Goal: Transaction & Acquisition: Purchase product/service

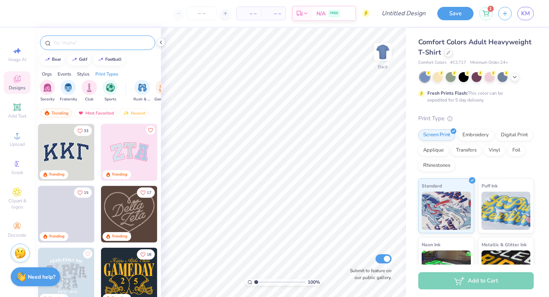
click at [62, 48] on div at bounding box center [97, 42] width 115 height 14
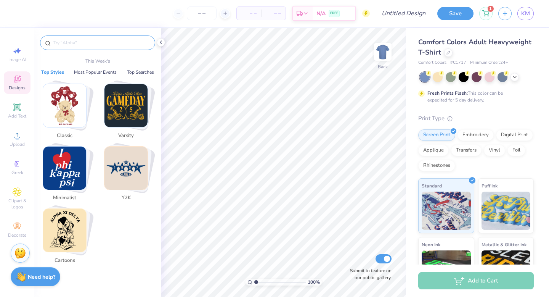
click at [83, 43] on input "text" at bounding box center [102, 43] width 98 height 8
click at [448, 53] on icon at bounding box center [449, 52] width 4 height 4
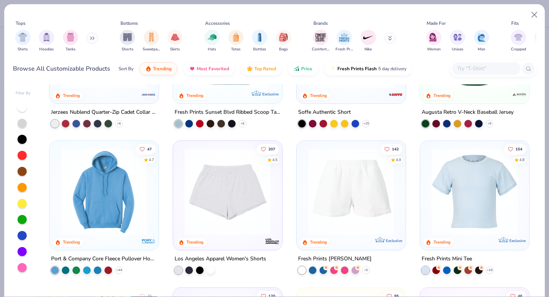
scroll to position [980, 0]
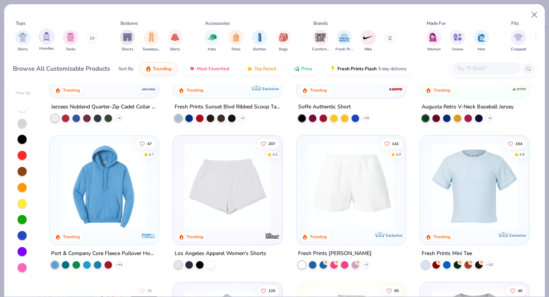
click at [47, 41] on div "filter for Hoodies" at bounding box center [46, 36] width 15 height 15
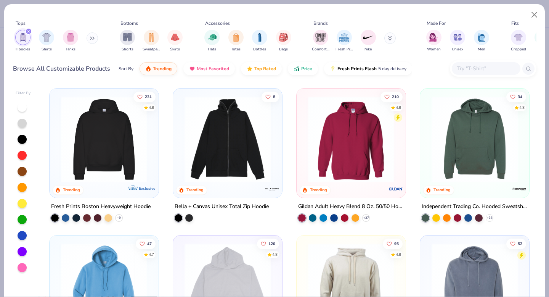
click at [29, 31] on icon "filter for Hoodies" at bounding box center [28, 31] width 2 height 2
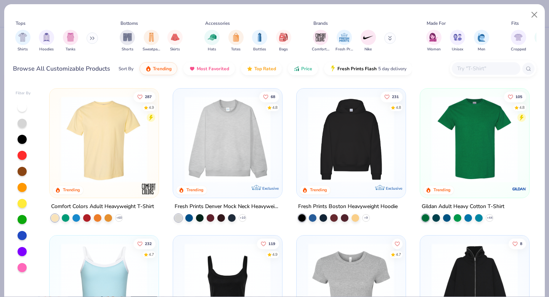
click at [88, 34] on div "Shirts Hoodies Tanks" at bounding box center [57, 41] width 88 height 28
click at [95, 35] on button at bounding box center [92, 37] width 11 height 11
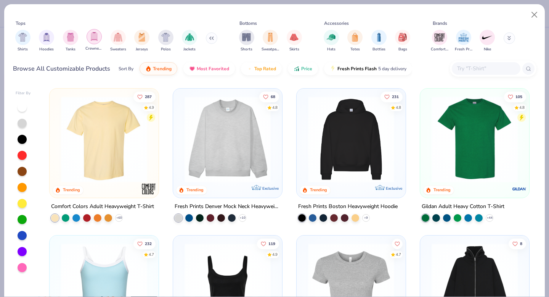
click at [99, 37] on div "filter for Crewnecks" at bounding box center [94, 36] width 15 height 15
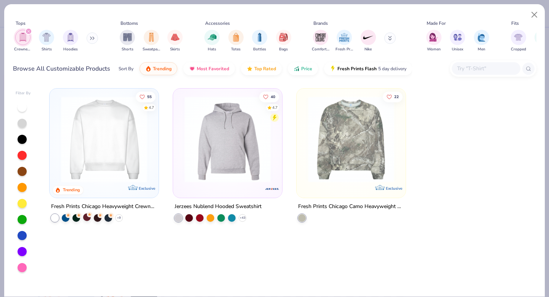
click at [71, 214] on circle at bounding box center [68, 214] width 5 height 5
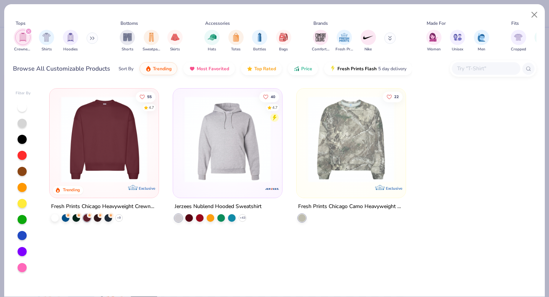
click at [104, 144] on img at bounding box center [104, 139] width 94 height 86
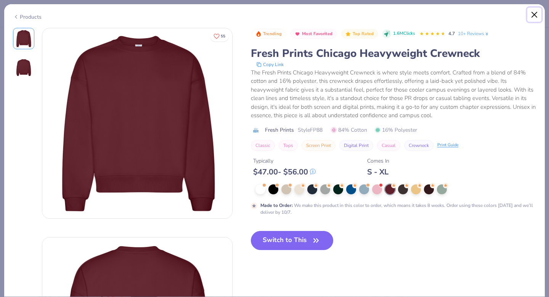
click at [537, 13] on button "Close" at bounding box center [534, 15] width 14 height 14
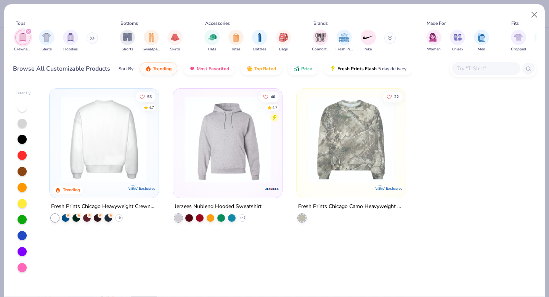
click at [115, 131] on img at bounding box center [104, 139] width 94 height 86
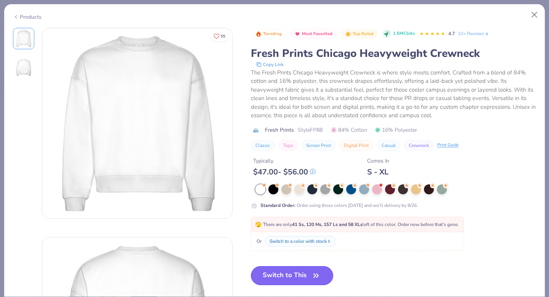
click at [291, 273] on button "Switch to This" at bounding box center [292, 275] width 83 height 19
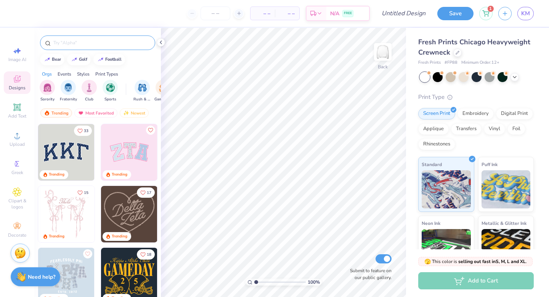
click at [89, 43] on input "text" at bounding box center [102, 43] width 98 height 8
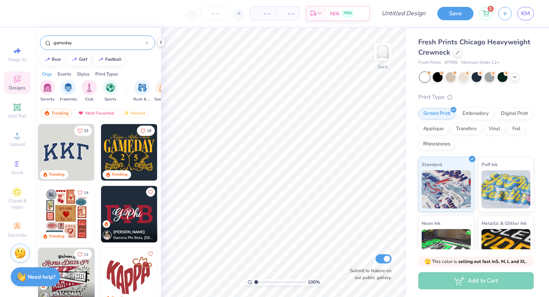
type input "gameday"
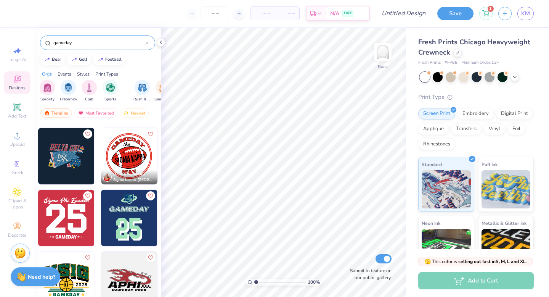
scroll to position [1108, 0]
click at [71, 154] on img at bounding box center [66, 155] width 56 height 56
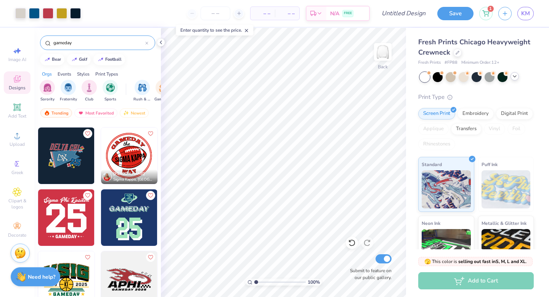
click at [516, 75] on icon at bounding box center [515, 76] width 6 height 6
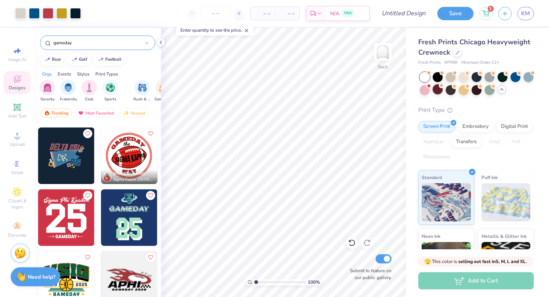
click at [440, 90] on div at bounding box center [438, 89] width 10 height 10
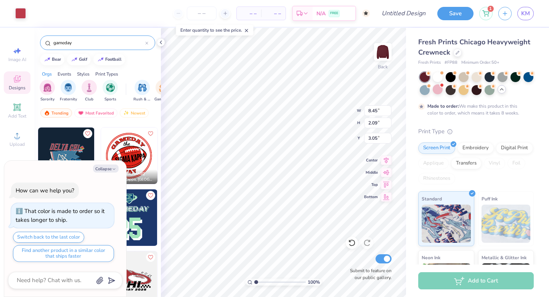
type textarea "x"
type input "3.00"
click at [108, 164] on div "Collapse How can we help you? That color is made to order so it takes longer to…" at bounding box center [65, 229] width 122 height 136
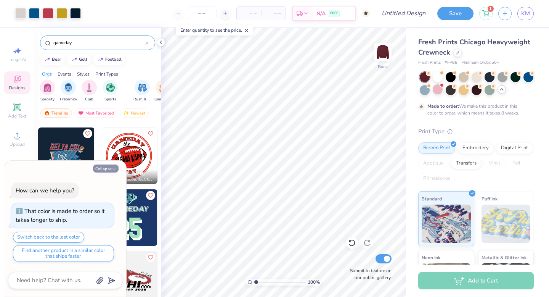
click at [110, 169] on button "Collapse" at bounding box center [106, 168] width 26 height 8
type textarea "x"
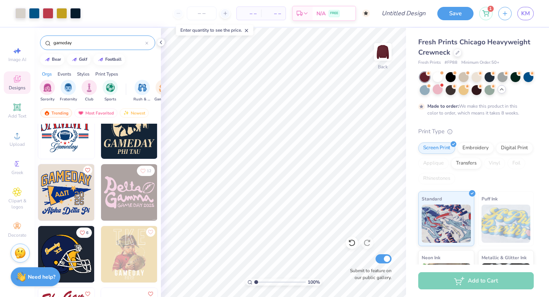
scroll to position [3233, 0]
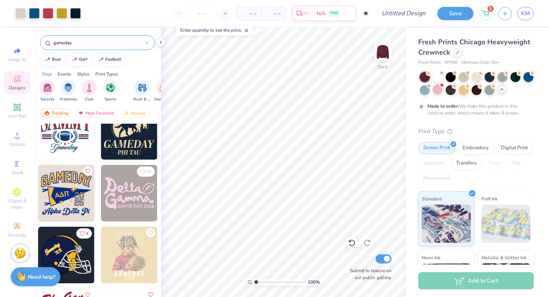
click at [68, 189] on img at bounding box center [66, 193] width 56 height 56
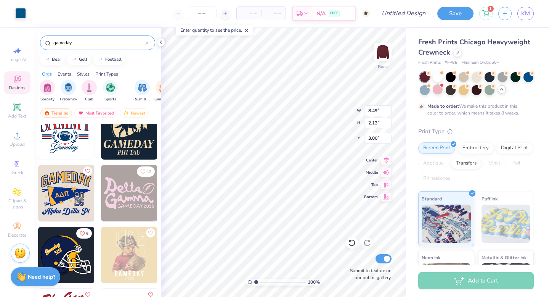
type input "8.49"
type input "2.13"
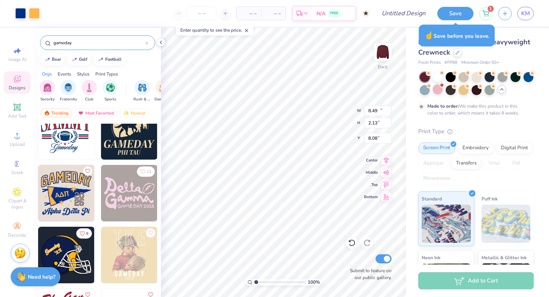
type input "11.17"
type input "9.80"
type input "8.08"
type input "7.27"
type input "4.62"
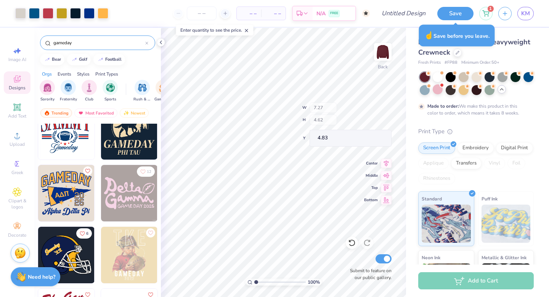
type input "4.74"
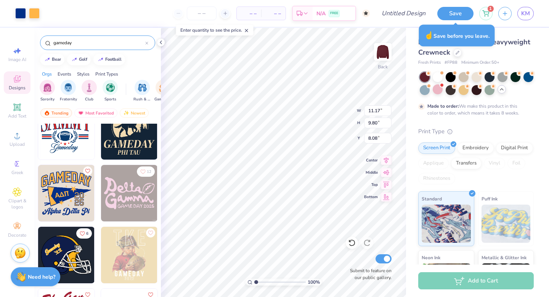
type input "3.01"
type input "2.19"
type input "5.89"
type input "7.28"
type input "4.63"
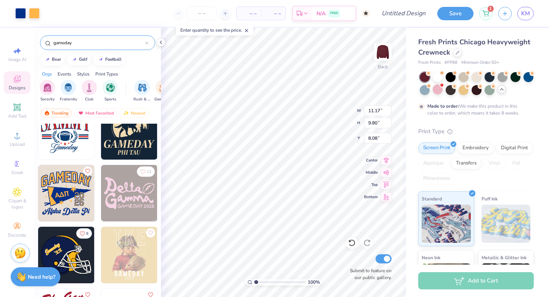
type input "4.83"
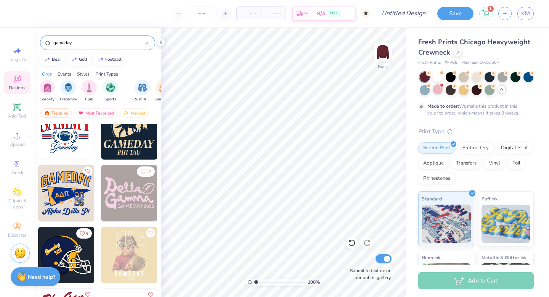
click at [42, 195] on img at bounding box center [66, 193] width 56 height 56
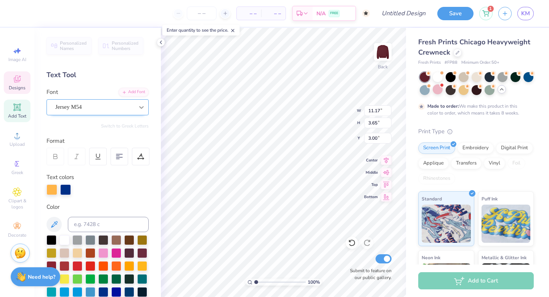
click at [138, 109] on icon at bounding box center [142, 107] width 8 height 8
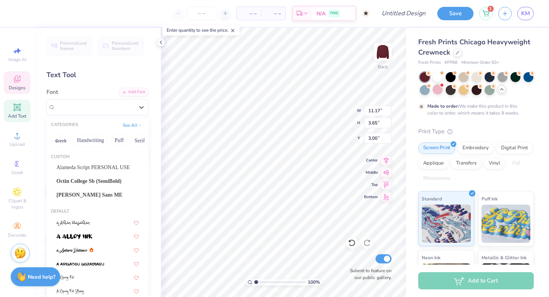
click at [112, 72] on div "Text Tool" at bounding box center [98, 75] width 102 height 10
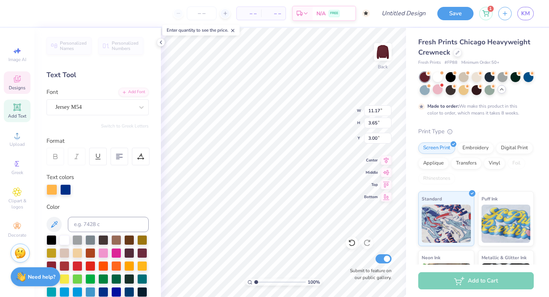
scroll to position [0, 0]
type textarea "Delta zeta"
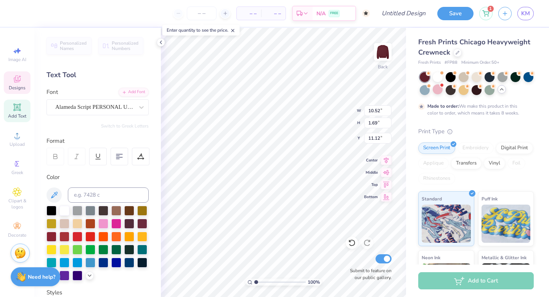
scroll to position [0, 0]
type textarea "Parents Weekend"
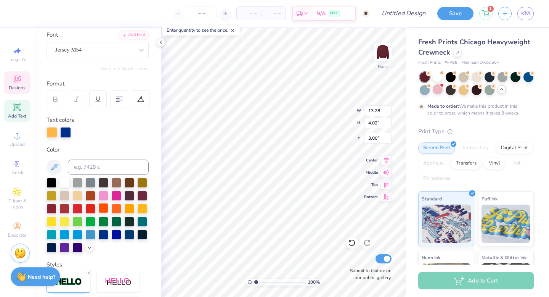
scroll to position [89, 0]
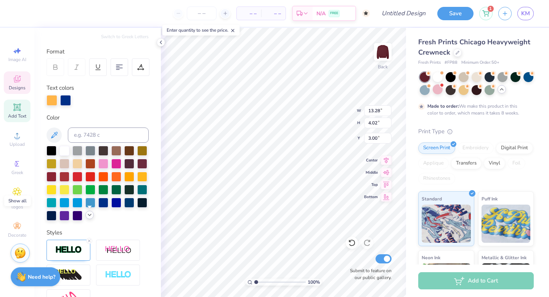
click at [87, 215] on icon at bounding box center [90, 215] width 6 height 6
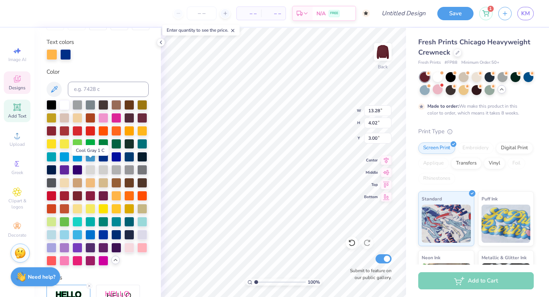
scroll to position [139, 0]
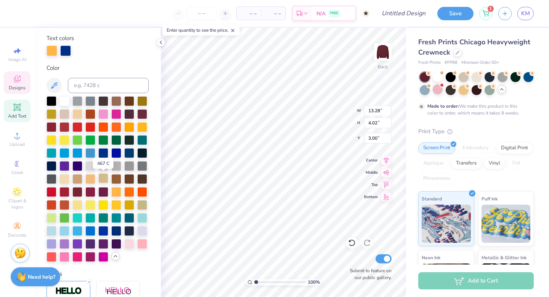
click at [100, 179] on div at bounding box center [103, 178] width 10 height 10
click at [88, 176] on div at bounding box center [90, 178] width 10 height 10
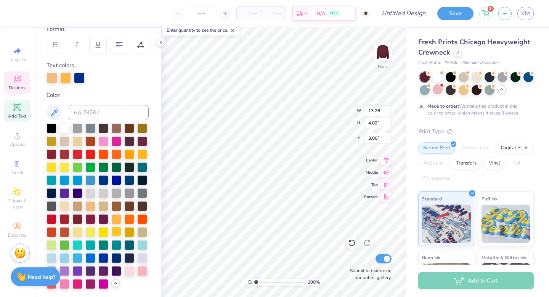
scroll to position [108, 0]
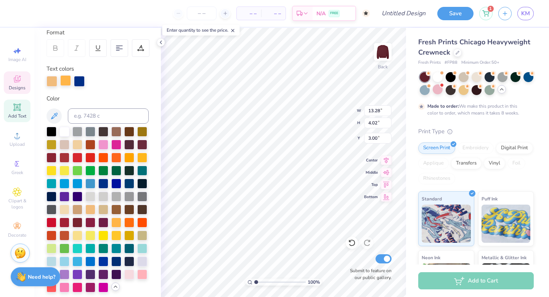
click at [69, 84] on div at bounding box center [65, 80] width 11 height 11
click at [53, 130] on div at bounding box center [52, 131] width 10 height 10
click at [53, 146] on div at bounding box center [52, 144] width 10 height 10
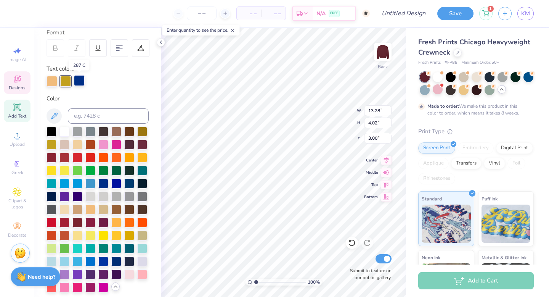
click at [77, 82] on div at bounding box center [79, 80] width 11 height 11
click at [81, 133] on div at bounding box center [77, 131] width 10 height 10
click at [65, 78] on div at bounding box center [65, 80] width 11 height 11
click at [117, 133] on div at bounding box center [116, 131] width 10 height 10
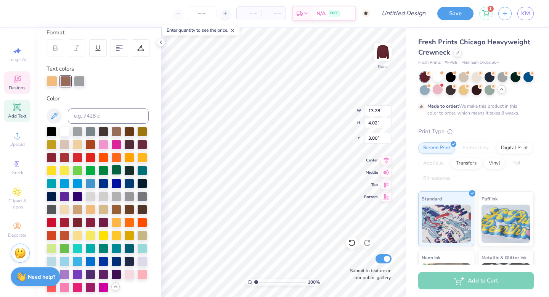
click at [118, 171] on div at bounding box center [116, 170] width 10 height 10
click at [92, 169] on div at bounding box center [90, 170] width 10 height 10
click at [55, 80] on div at bounding box center [52, 81] width 11 height 11
click at [122, 156] on div at bounding box center [98, 209] width 102 height 165
click at [128, 156] on div at bounding box center [129, 157] width 10 height 10
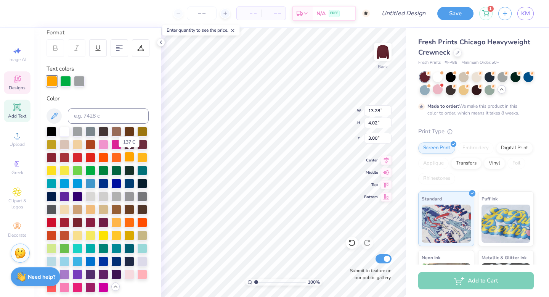
click at [131, 157] on div at bounding box center [129, 157] width 10 height 10
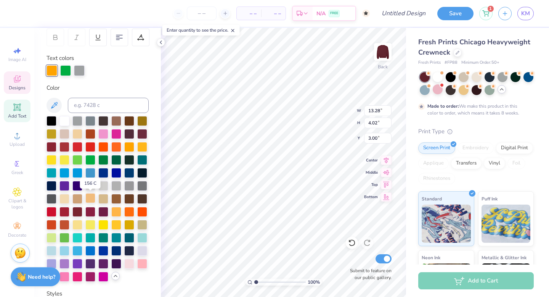
click at [89, 199] on div at bounding box center [90, 198] width 10 height 10
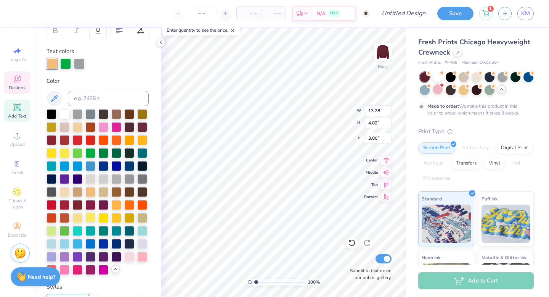
scroll to position [106, 0]
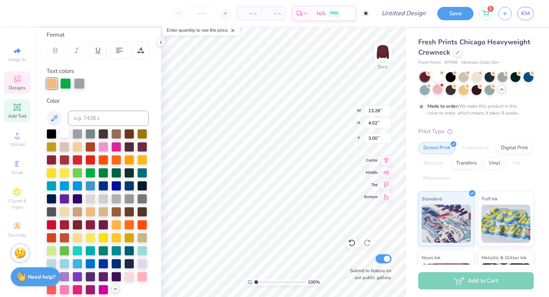
click at [62, 133] on div at bounding box center [64, 133] width 10 height 10
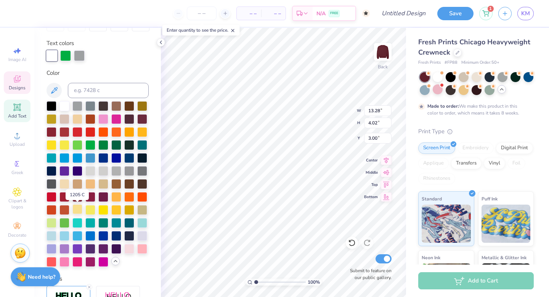
scroll to position [135, 0]
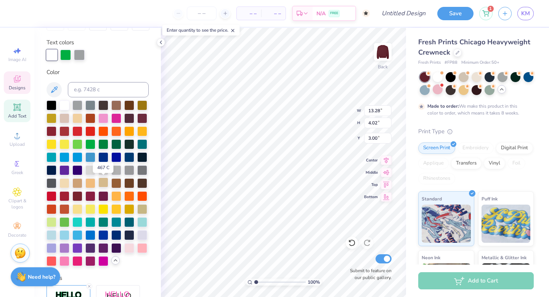
click at [105, 181] on div at bounding box center [103, 182] width 10 height 10
click at [85, 183] on div at bounding box center [90, 182] width 10 height 10
click at [77, 117] on div at bounding box center [77, 117] width 10 height 10
click at [68, 57] on div at bounding box center [65, 54] width 11 height 11
click at [80, 58] on div at bounding box center [79, 54] width 11 height 11
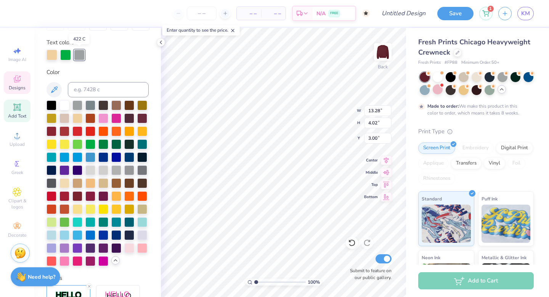
click at [79, 54] on div at bounding box center [79, 55] width 11 height 11
click at [78, 55] on div at bounding box center [79, 54] width 11 height 11
click at [63, 104] on div at bounding box center [64, 105] width 10 height 10
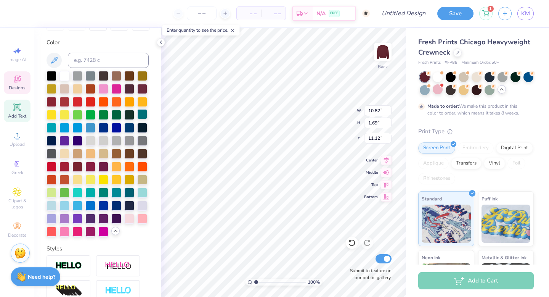
type input "10.82"
type input "1.69"
type input "11.12"
click at [65, 75] on div at bounding box center [64, 75] width 10 height 10
type input "13.28"
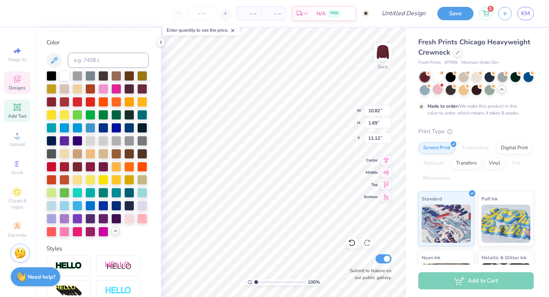
type input "4.02"
type input "3.00"
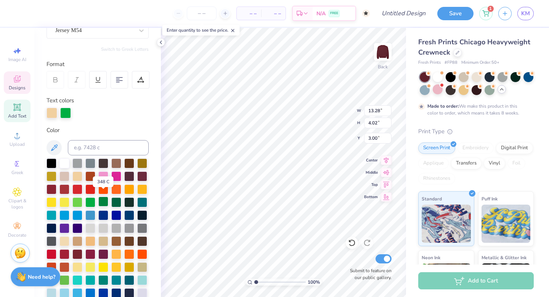
scroll to position [24, 0]
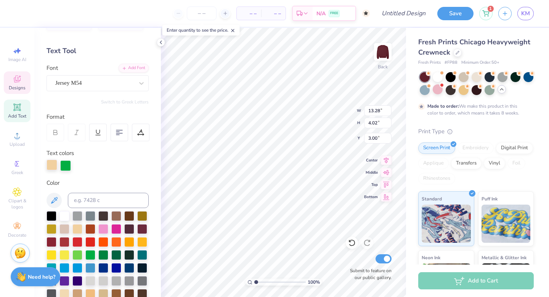
click at [55, 163] on div at bounding box center [52, 164] width 11 height 11
click at [70, 165] on div at bounding box center [65, 164] width 11 height 11
click at [50, 166] on div at bounding box center [52, 164] width 11 height 11
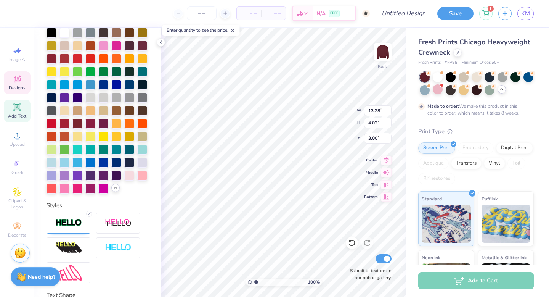
scroll to position [243, 0]
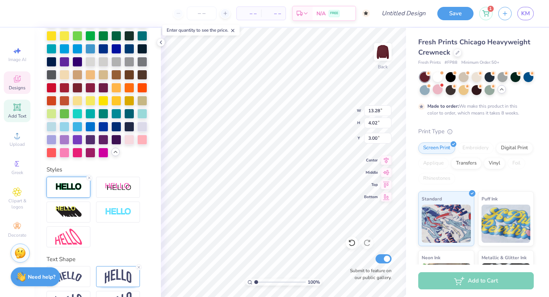
click at [76, 188] on img at bounding box center [68, 186] width 27 height 9
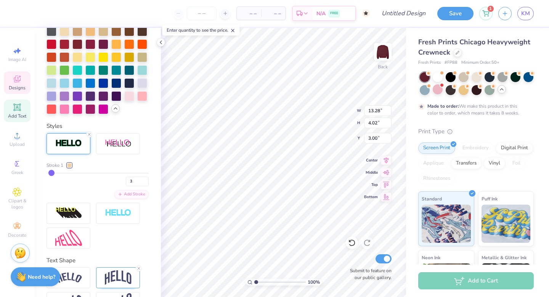
scroll to position [312, 0]
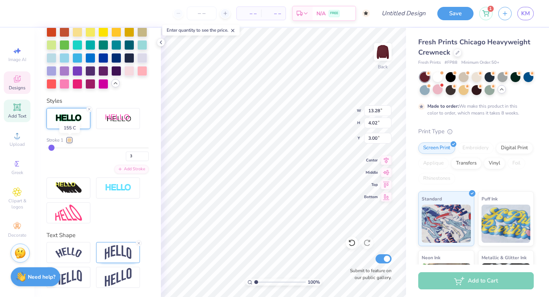
click at [70, 139] on div at bounding box center [69, 140] width 5 height 5
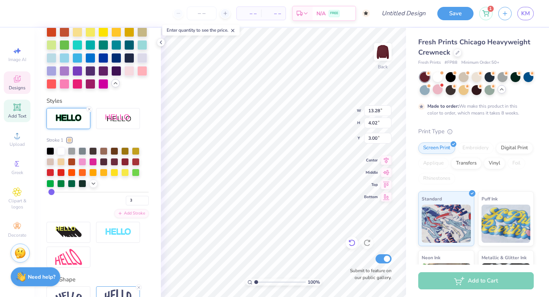
click at [350, 248] on div at bounding box center [352, 242] width 12 height 12
click at [355, 243] on icon at bounding box center [352, 243] width 8 height 8
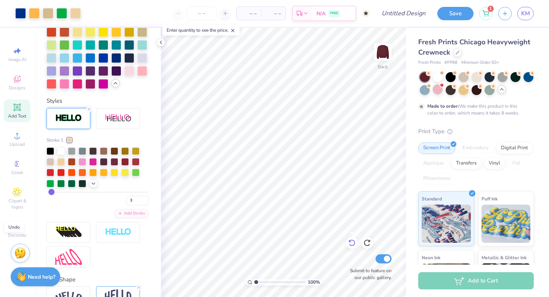
click at [352, 239] on icon at bounding box center [352, 242] width 6 height 7
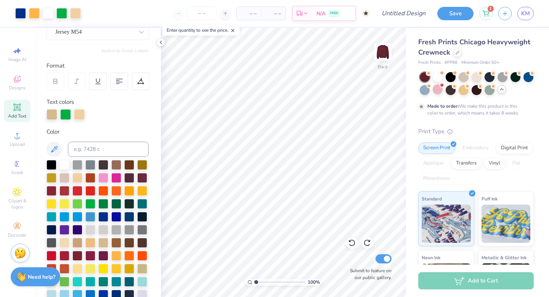
scroll to position [79, 0]
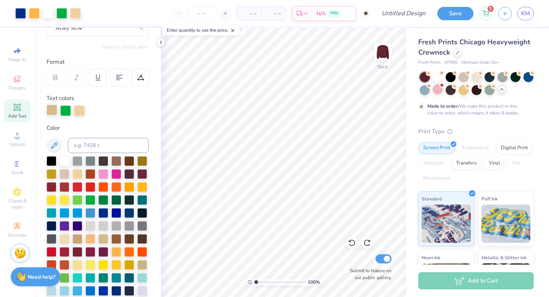
click at [55, 111] on div at bounding box center [52, 109] width 11 height 11
click at [101, 239] on div at bounding box center [103, 238] width 10 height 10
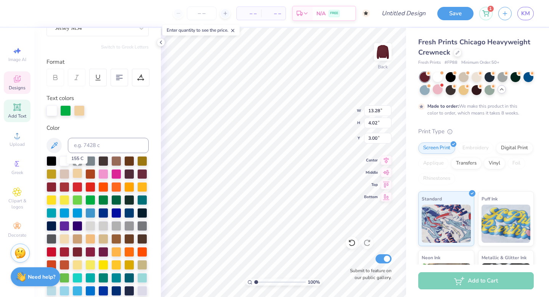
click at [79, 173] on div at bounding box center [77, 173] width 10 height 10
click at [64, 107] on div at bounding box center [65, 109] width 11 height 11
click at [65, 160] on div at bounding box center [64, 160] width 10 height 10
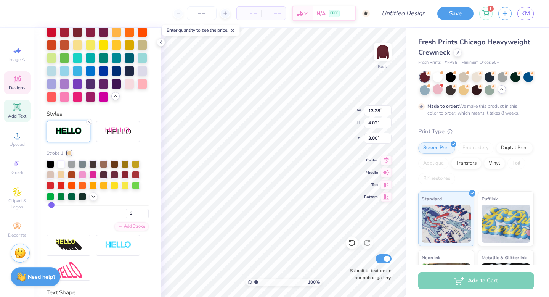
click at [69, 121] on div at bounding box center [69, 131] width 44 height 21
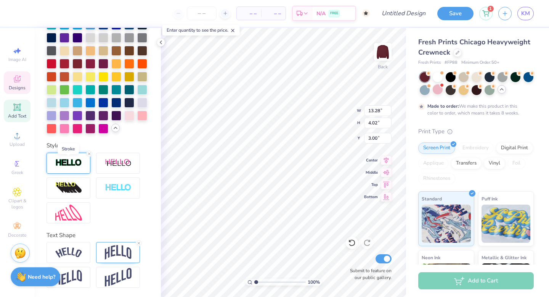
click at [72, 162] on img at bounding box center [68, 162] width 27 height 9
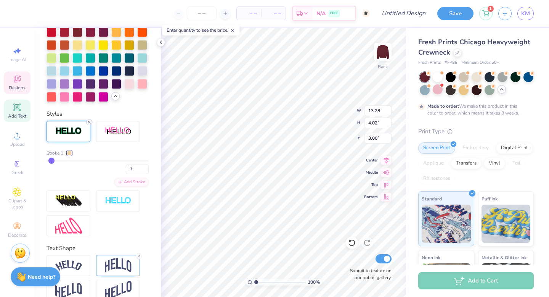
click at [90, 123] on icon at bounding box center [89, 122] width 5 height 5
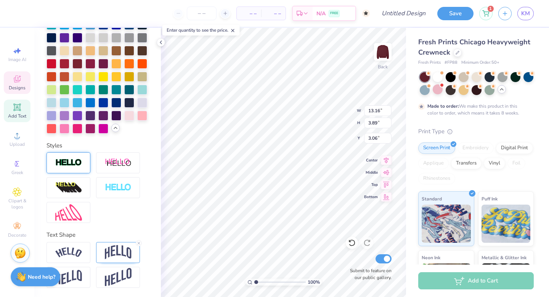
type input "13.16"
type input "3.89"
type input "3.06"
click at [68, 165] on img at bounding box center [68, 163] width 27 height 9
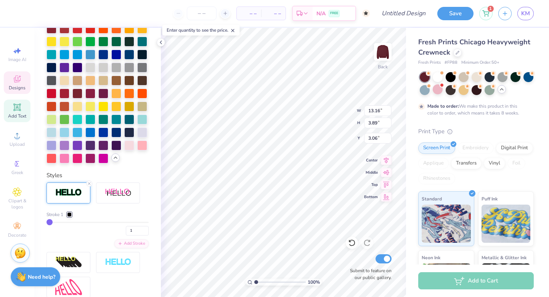
type input "13.20"
type input "3.94"
type input "3.04"
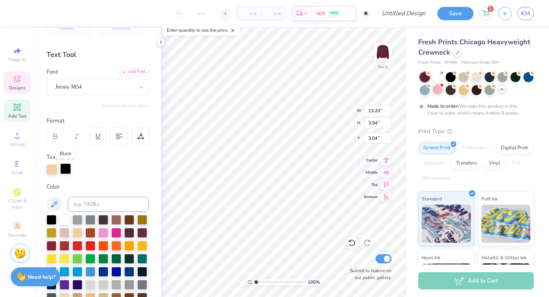
scroll to position [21, 0]
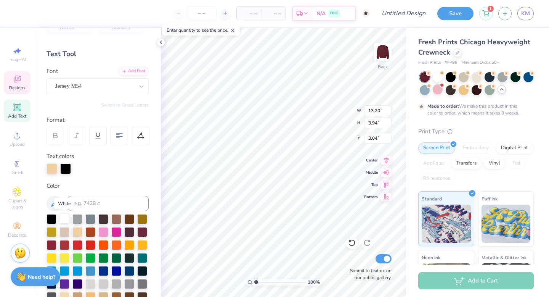
click at [64, 218] on div at bounding box center [64, 218] width 10 height 10
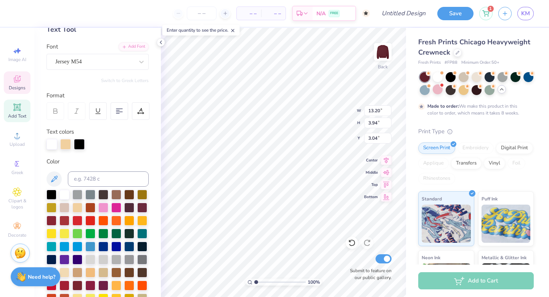
scroll to position [49, 0]
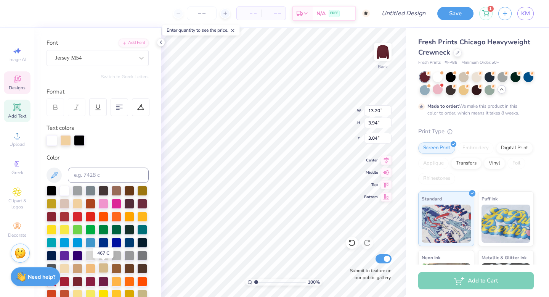
click at [105, 270] on div at bounding box center [103, 268] width 10 height 10
click at [79, 137] on div at bounding box center [79, 139] width 11 height 11
click at [63, 193] on div at bounding box center [64, 190] width 10 height 10
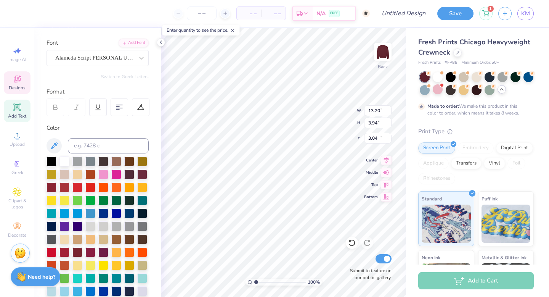
type input "10.82"
type input "1.69"
type input "11.12"
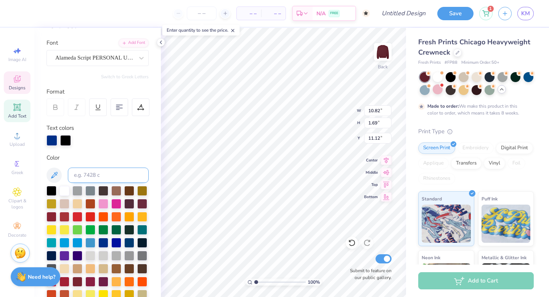
type input "10.84"
type input "1.70"
type input "11.11"
click at [67, 189] on div at bounding box center [64, 190] width 10 height 10
click at [105, 265] on div at bounding box center [103, 268] width 10 height 10
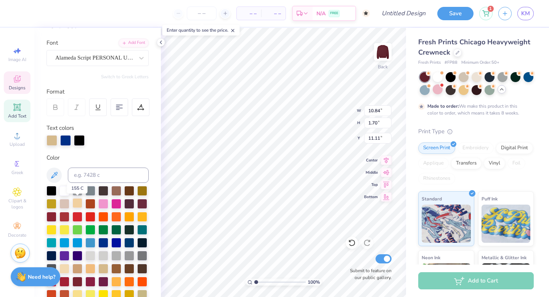
click at [81, 202] on div at bounding box center [77, 203] width 10 height 10
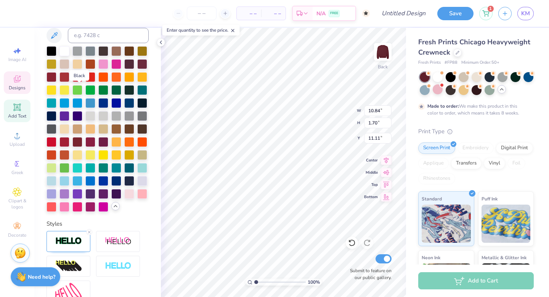
scroll to position [249, 0]
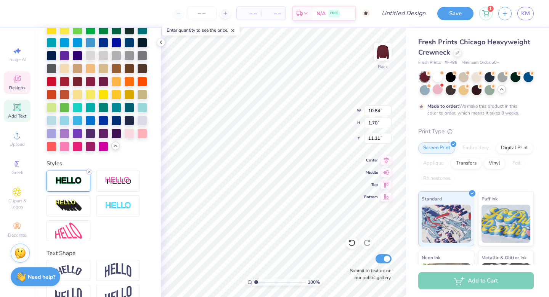
click at [88, 172] on icon at bounding box center [89, 171] width 5 height 5
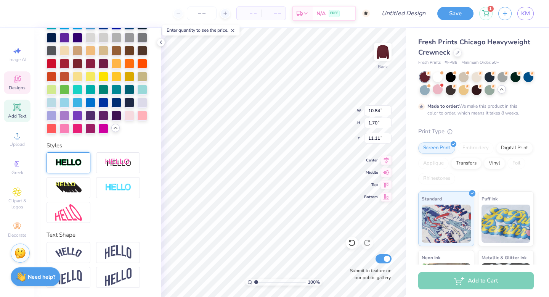
type input "10.82"
type input "1.69"
type input "11.12"
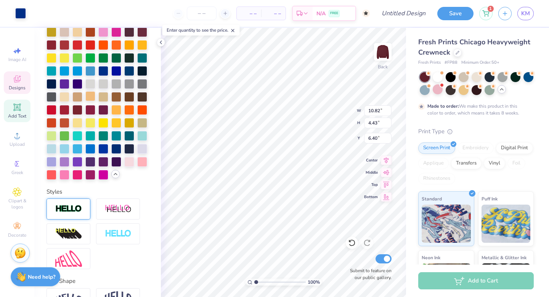
scroll to position [0, 0]
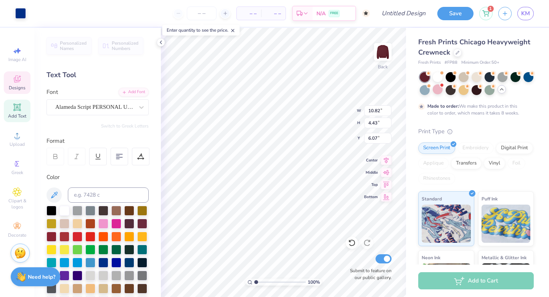
type input "6.07"
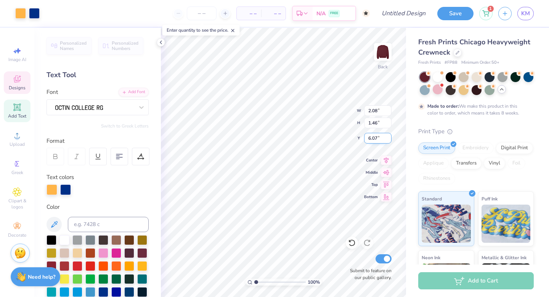
type input "2.08"
type input "1.46"
type input "7.64"
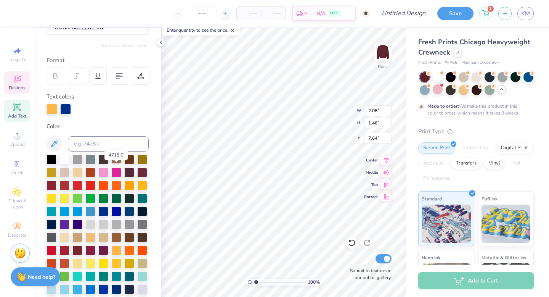
scroll to position [81, 0]
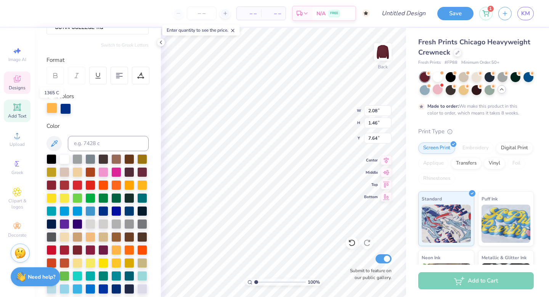
click at [49, 104] on div at bounding box center [52, 108] width 11 height 11
click at [65, 156] on div at bounding box center [64, 158] width 10 height 10
click at [65, 106] on div at bounding box center [65, 108] width 11 height 11
click at [101, 234] on div at bounding box center [103, 236] width 10 height 10
click at [52, 110] on div at bounding box center [52, 108] width 11 height 11
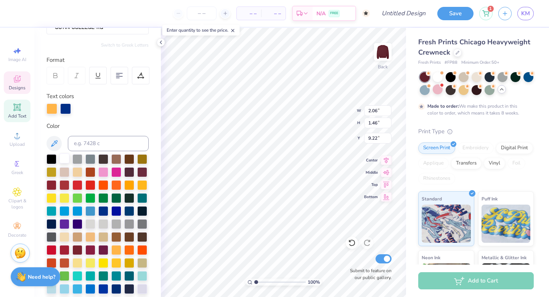
click at [65, 158] on div at bounding box center [64, 158] width 10 height 10
click at [63, 108] on div at bounding box center [65, 108] width 11 height 11
click at [103, 235] on div at bounding box center [103, 236] width 10 height 10
click at [53, 109] on div at bounding box center [52, 108] width 11 height 11
click at [62, 160] on div at bounding box center [64, 158] width 10 height 10
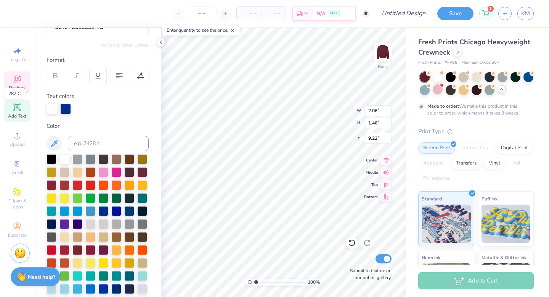
click at [66, 108] on div at bounding box center [65, 108] width 11 height 11
click at [105, 236] on div at bounding box center [103, 236] width 10 height 10
click at [66, 109] on div at bounding box center [65, 108] width 11 height 11
click at [102, 235] on div at bounding box center [103, 236] width 10 height 10
type input "9.04"
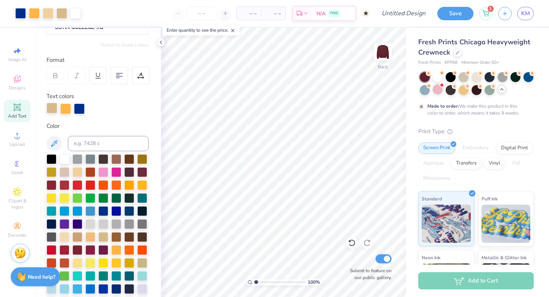
click at [51, 105] on div at bounding box center [52, 108] width 11 height 11
click at [62, 159] on div at bounding box center [64, 158] width 10 height 10
click at [82, 109] on div at bounding box center [79, 108] width 11 height 11
click at [355, 239] on icon at bounding box center [352, 243] width 8 height 8
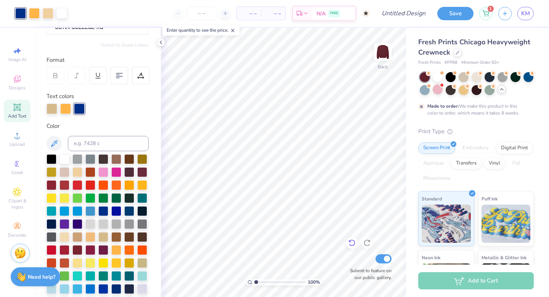
click at [355, 239] on icon at bounding box center [352, 243] width 8 height 8
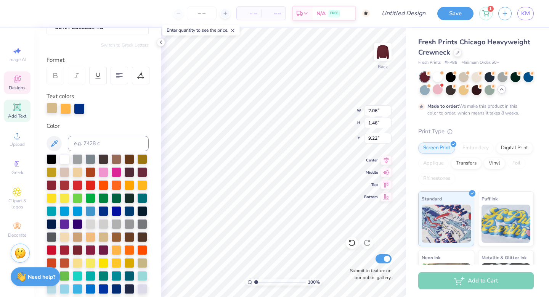
click at [52, 108] on div at bounding box center [52, 108] width 11 height 11
click at [63, 159] on div at bounding box center [64, 158] width 10 height 10
click at [83, 112] on div at bounding box center [79, 108] width 11 height 11
click at [102, 236] on div at bounding box center [103, 236] width 10 height 10
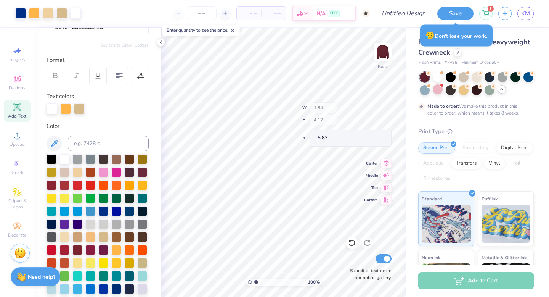
type input "6.38"
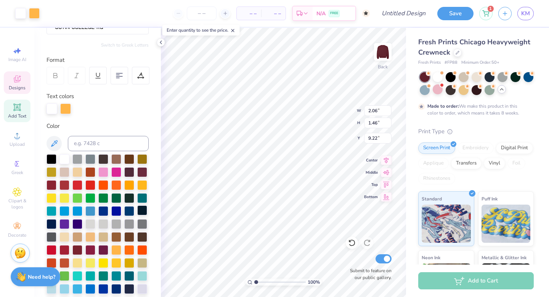
type input "2.06"
type input "1.46"
type input "9.22"
type input "2.08"
type input "7.64"
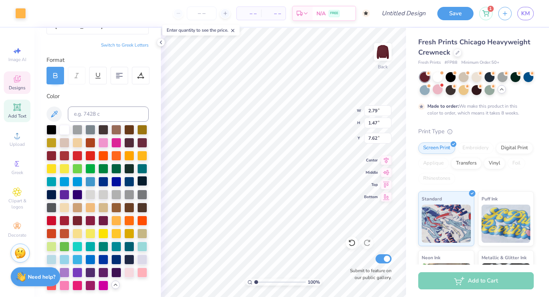
type input "2.79"
type input "1.47"
type input "7.62"
